Goal: Task Accomplishment & Management: Manage account settings

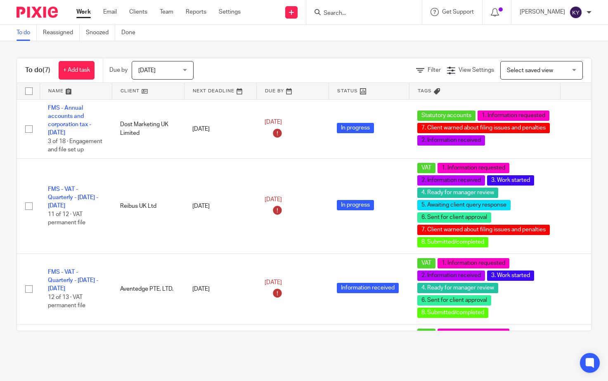
click at [376, 16] on input "Search" at bounding box center [360, 13] width 74 height 7
type input "xmo"
click at [367, 31] on link at bounding box center [372, 32] width 102 height 12
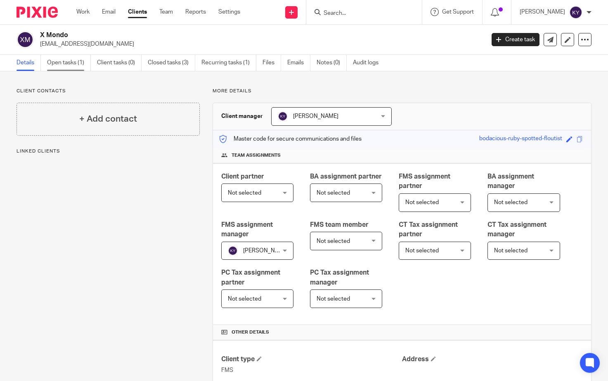
click at [66, 61] on link "Open tasks (1)" at bounding box center [69, 63] width 44 height 16
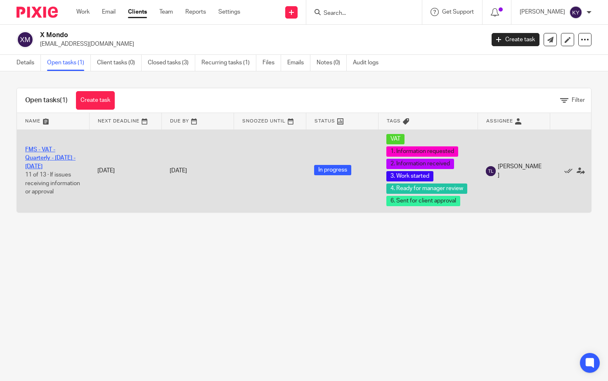
click at [46, 159] on link "FMS - VAT - Quarterly - May - July, 2025" at bounding box center [50, 158] width 50 height 23
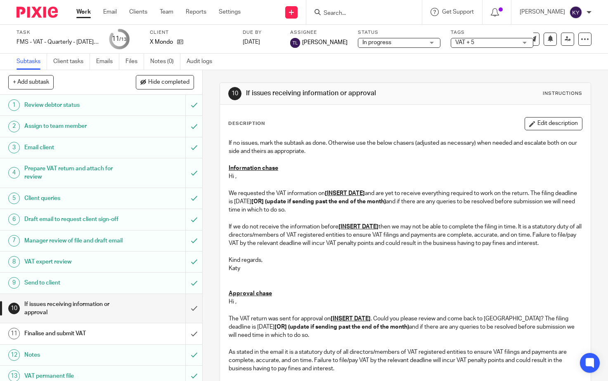
scroll to position [14, 0]
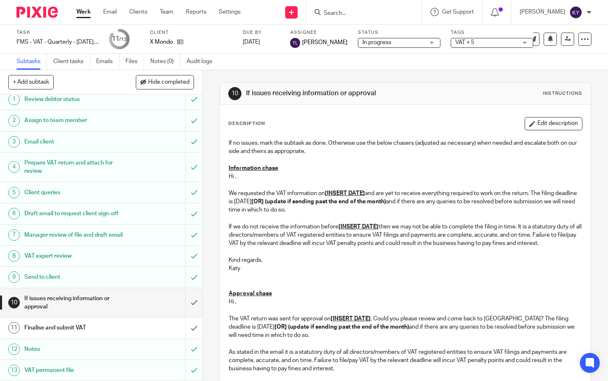
click at [55, 252] on h1 "VAT expert review" at bounding box center [75, 256] width 102 height 12
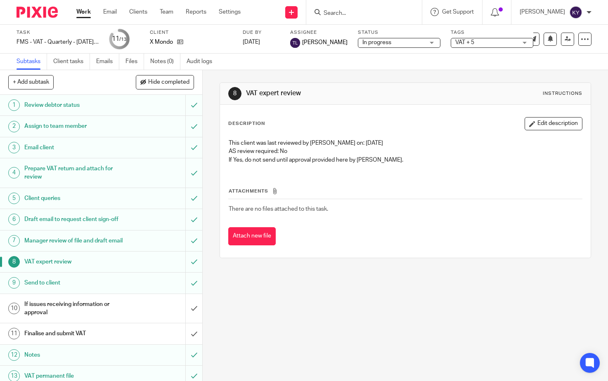
click at [275, 297] on div "8 VAT expert review Instructions Description Edit description This client was l…" at bounding box center [405, 225] width 405 height 311
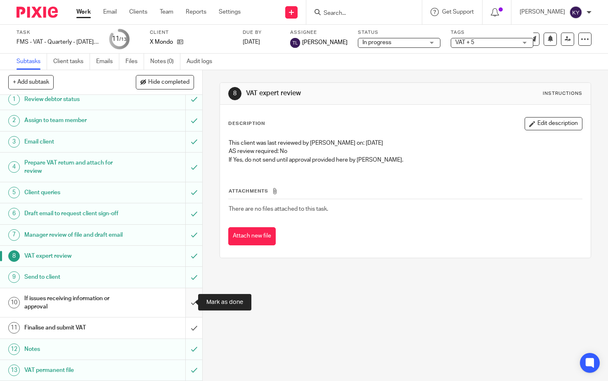
click at [186, 299] on input "submit" at bounding box center [101, 303] width 202 height 29
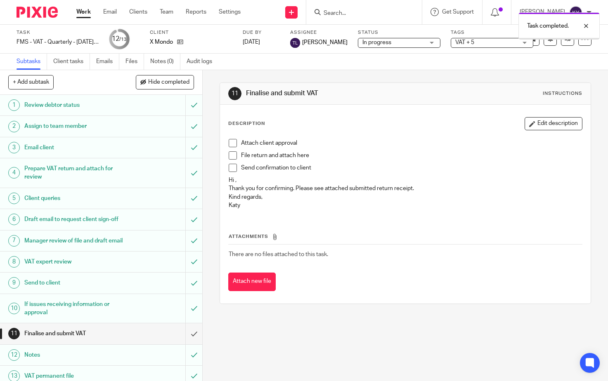
scroll to position [14, 0]
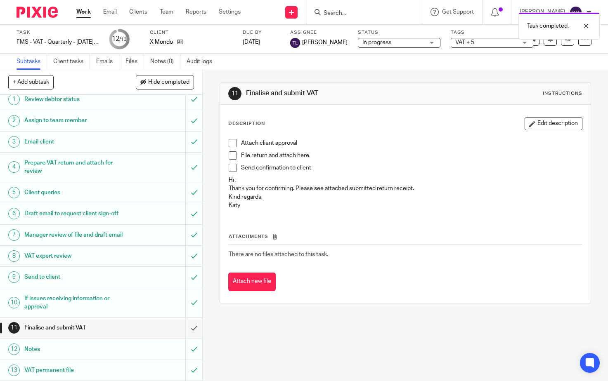
click at [509, 45] on span "VAT + 5" at bounding box center [486, 42] width 62 height 9
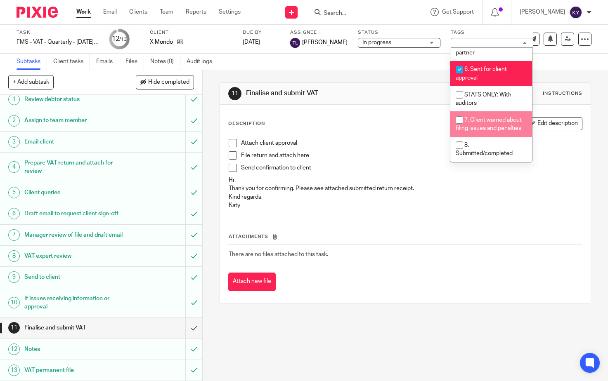
scroll to position [297, 0]
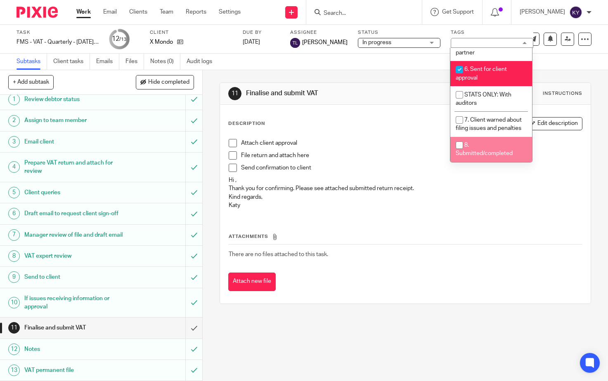
click at [473, 154] on span "8. Submitted/completed" at bounding box center [484, 149] width 57 height 14
checkbox input "true"
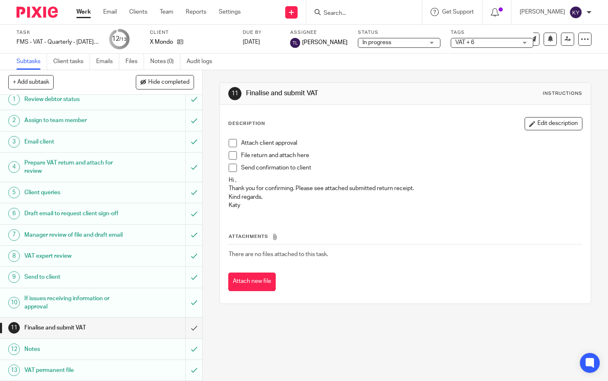
click at [316, 303] on div "Description Edit description Attach client approval File return and attach here…" at bounding box center [405, 204] width 371 height 199
click at [262, 275] on button "Attach new file" at bounding box center [251, 282] width 47 height 19
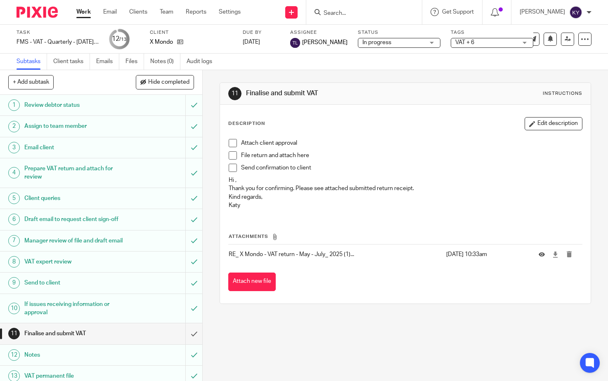
click at [232, 168] on span at bounding box center [233, 168] width 8 height 8
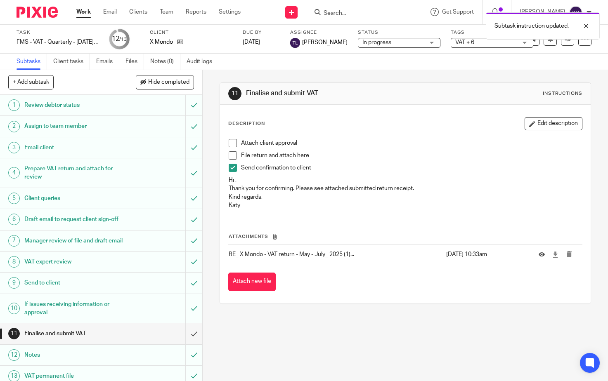
click at [232, 155] on span at bounding box center [233, 155] width 8 height 8
click at [230, 142] on span at bounding box center [233, 143] width 8 height 8
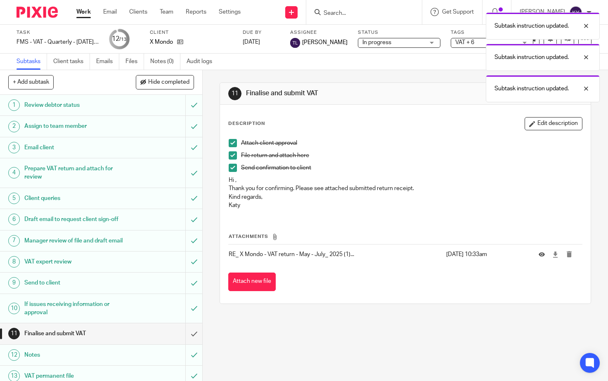
click at [300, 336] on div "11 Finalise and submit VAT Instructions Description Edit description Attach cli…" at bounding box center [405, 225] width 405 height 311
click at [475, 42] on div "Subtask instruction updated. Subtask instruction updated. Subtask instruction u…" at bounding box center [452, 55] width 296 height 94
click at [585, 58] on div at bounding box center [580, 57] width 22 height 10
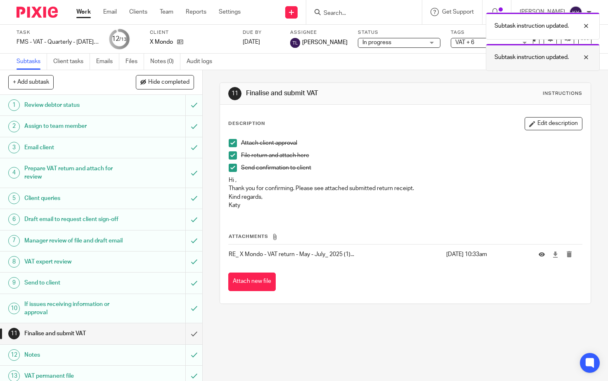
click at [585, 57] on div at bounding box center [580, 57] width 22 height 10
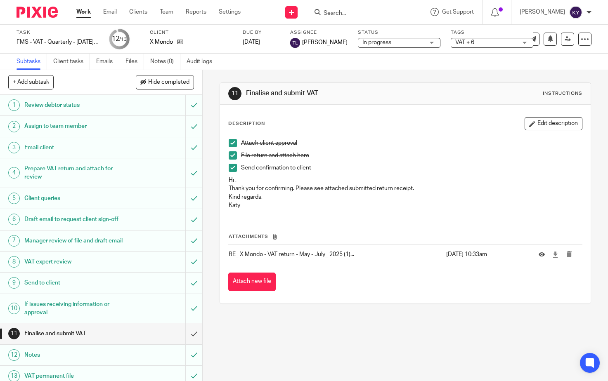
click at [507, 44] on span "VAT + 6" at bounding box center [486, 42] width 62 height 9
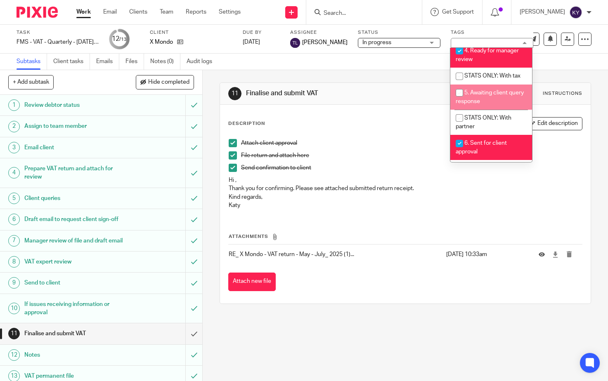
scroll to position [297, 0]
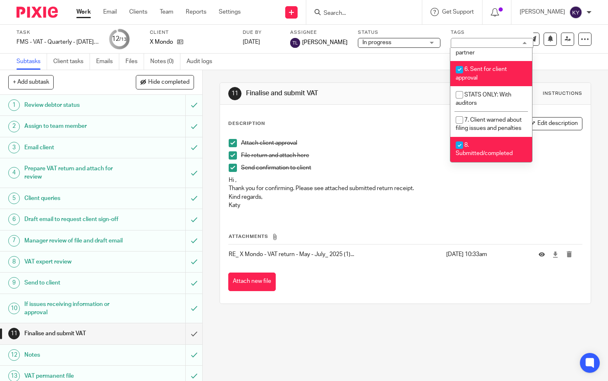
click at [391, 352] on div "11 Finalise and submit VAT Instructions Description Edit description Attach cli…" at bounding box center [405, 225] width 405 height 311
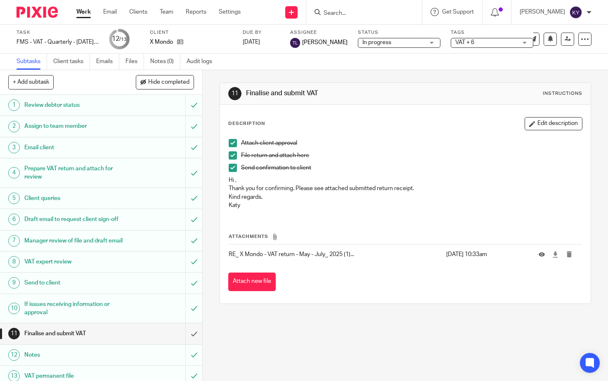
scroll to position [14, 0]
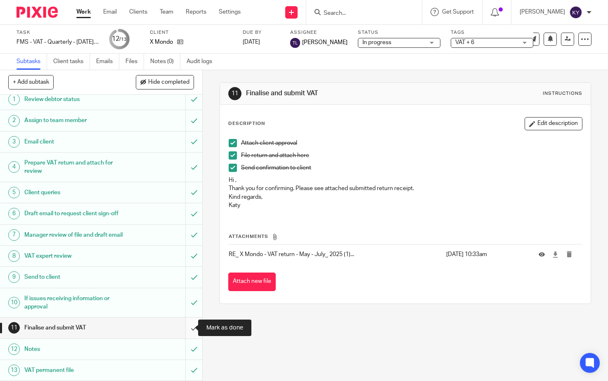
click at [187, 329] on input "submit" at bounding box center [101, 328] width 202 height 21
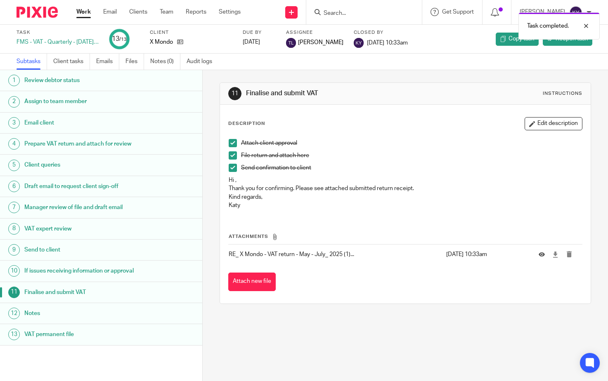
click at [331, 343] on div "11 Finalise and submit VAT Instructions Description Edit description Attach cli…" at bounding box center [405, 225] width 405 height 311
